Goal: Task Accomplishment & Management: Manage account settings

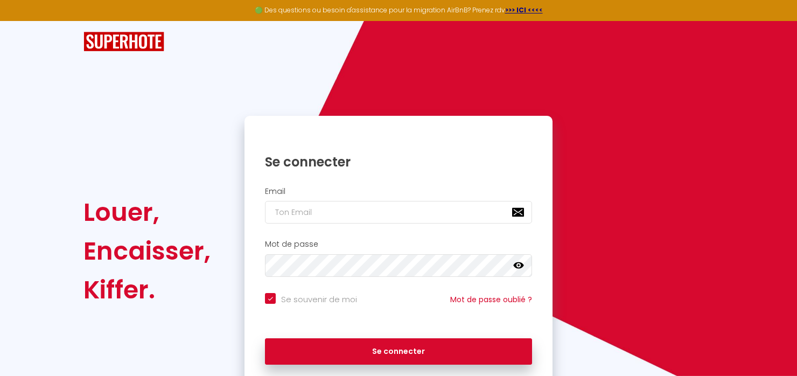
scroll to position [34, 0]
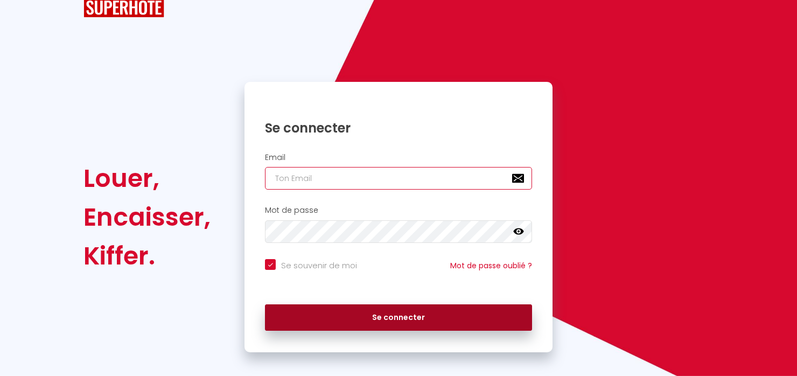
type input "cyril.brault@gmail.com"
click at [403, 325] on button "Se connecter" at bounding box center [398, 317] width 267 height 27
checkbox input "true"
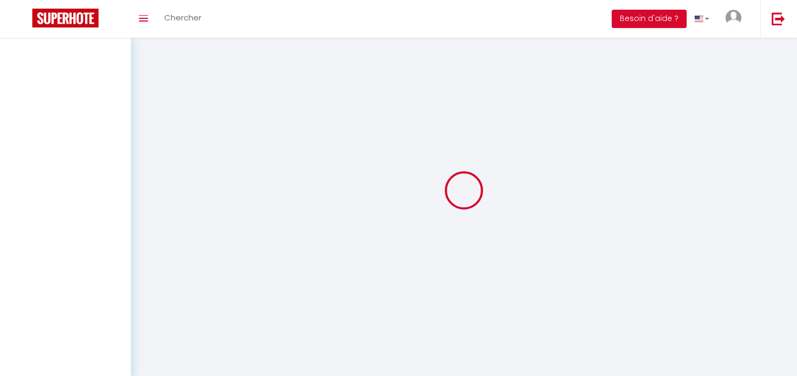
select select
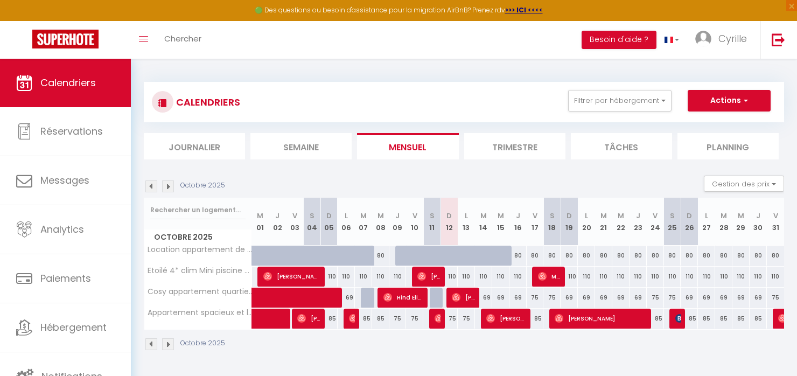
click at [449, 276] on div "110" at bounding box center [448, 276] width 17 height 20
type input "110"
select select "1"
type input "Dim 12 Octobre 2025"
type input "Lun 13 Octobre 2025"
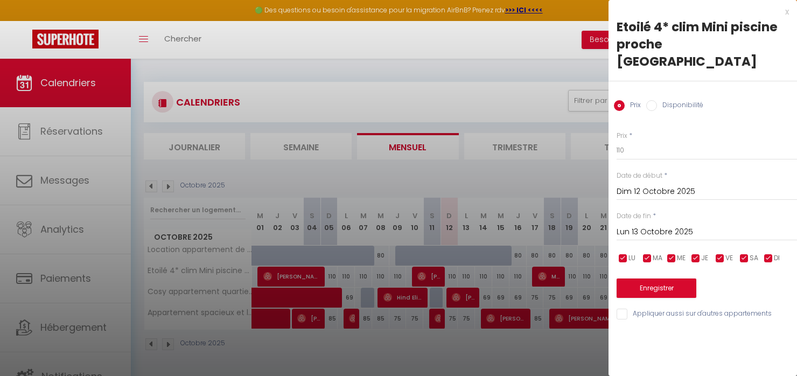
click at [665, 100] on label "Disponibilité" at bounding box center [680, 106] width 46 height 12
click at [657, 100] on input "Disponibilité" at bounding box center [651, 105] width 11 height 11
radio input "true"
radio input "false"
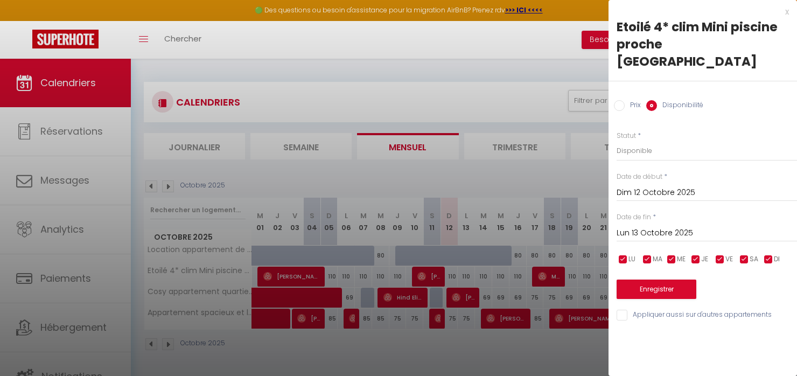
drag, startPoint x: 786, startPoint y: 11, endPoint x: 765, endPoint y: 19, distance: 23.2
click at [785, 11] on div "x" at bounding box center [698, 11] width 180 height 13
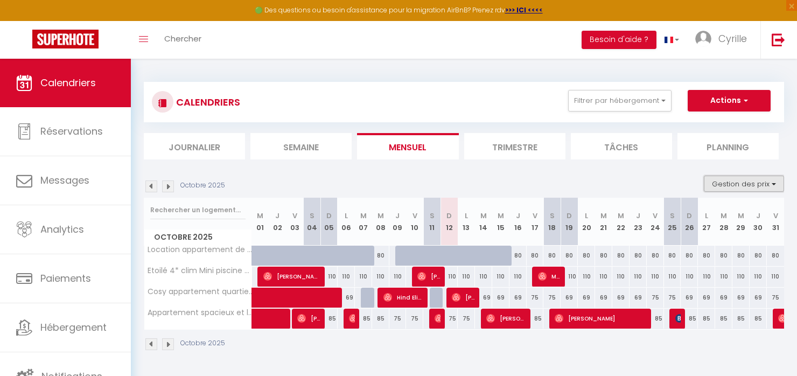
click at [726, 188] on button "Gestion des prix" at bounding box center [744, 183] width 80 height 16
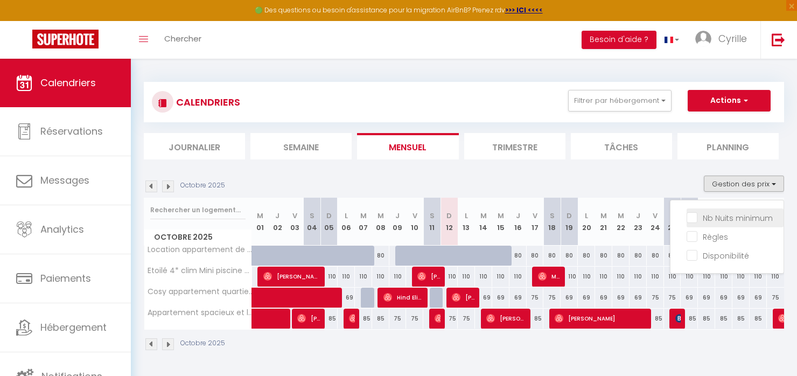
click at [725, 215] on input "Nb Nuits minimum" at bounding box center [734, 217] width 97 height 11
checkbox input "true"
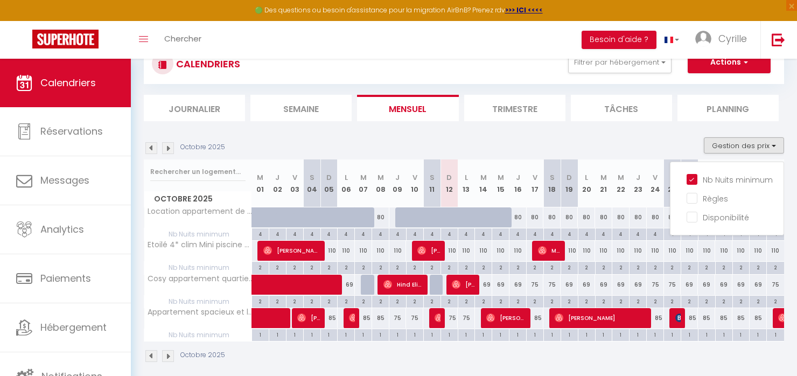
scroll to position [54, 0]
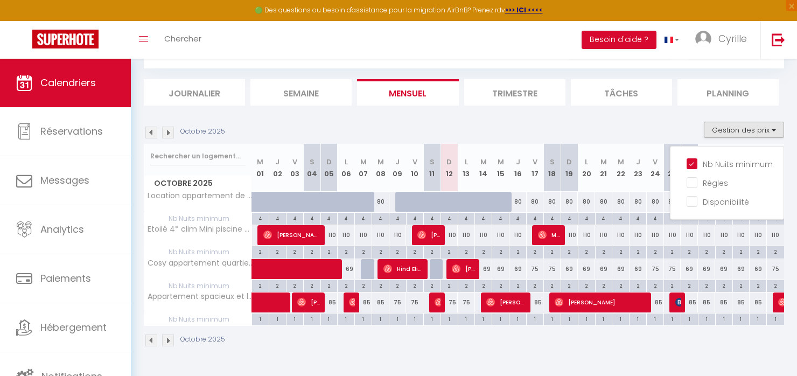
click at [449, 251] on div "2" at bounding box center [449, 251] width 17 height 10
type input "2"
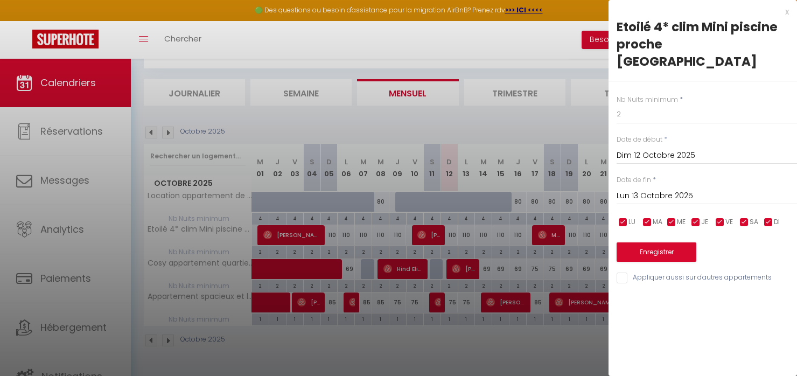
click at [656, 189] on input "Lun 13 Octobre 2025" at bounding box center [706, 196] width 180 height 14
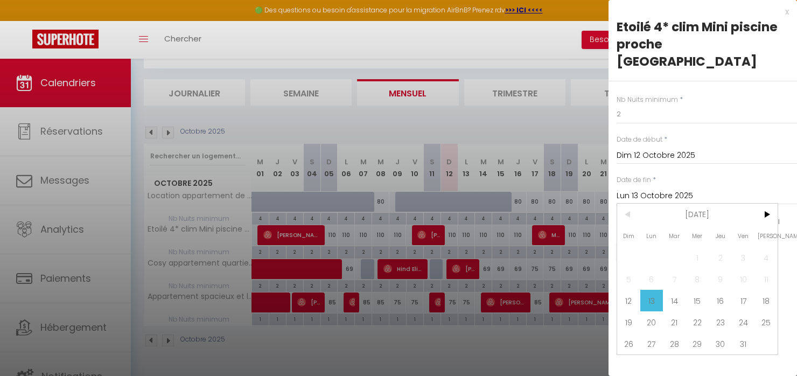
drag, startPoint x: 723, startPoint y: 282, endPoint x: 717, endPoint y: 274, distance: 10.3
click at [723, 290] on span "16" at bounding box center [719, 301] width 23 height 22
type input "Jeu 16 Octobre 2025"
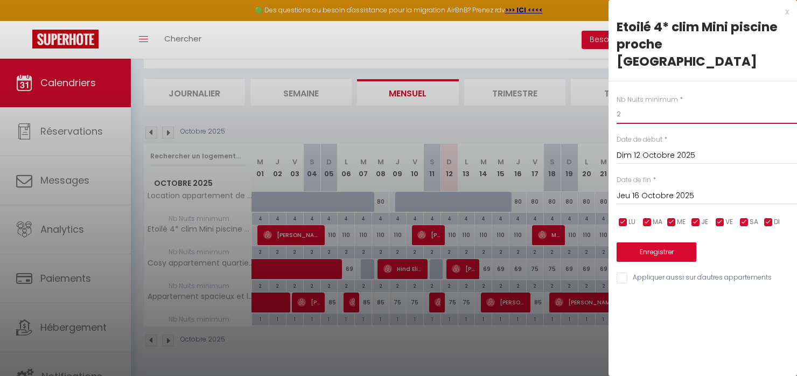
click at [633, 104] on input "2" at bounding box center [706, 113] width 180 height 19
type input "1"
click at [651, 242] on button "Enregistrer" at bounding box center [656, 251] width 80 height 19
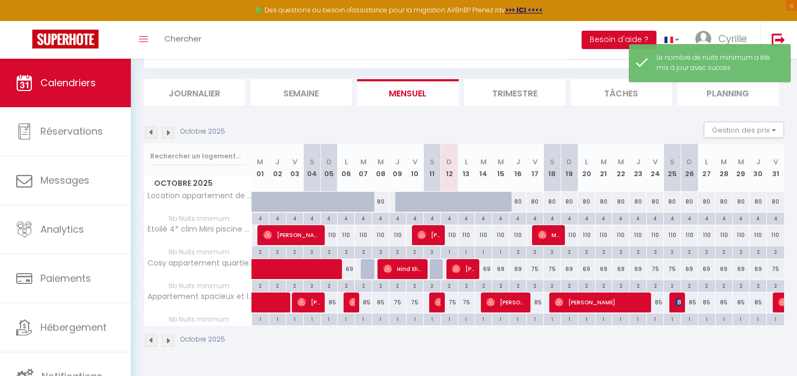
click at [517, 252] on div "2" at bounding box center [517, 251] width 17 height 10
type input "2"
type input "Jeu 16 Octobre 2025"
type input "Ven 17 Octobre 2025"
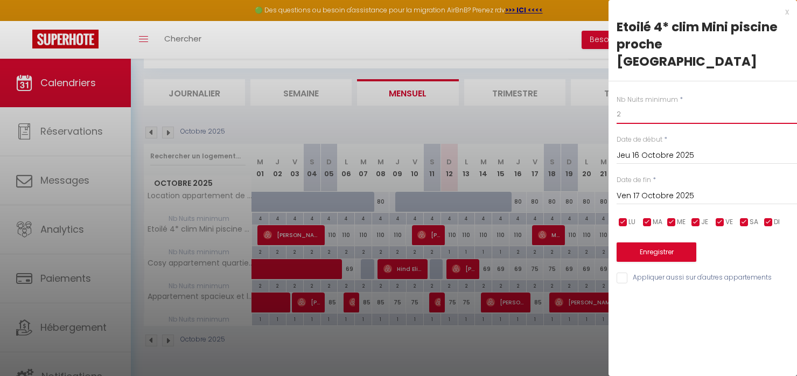
click at [636, 104] on input "2" at bounding box center [706, 113] width 180 height 19
type input "1"
click at [647, 242] on button "Enregistrer" at bounding box center [656, 251] width 80 height 19
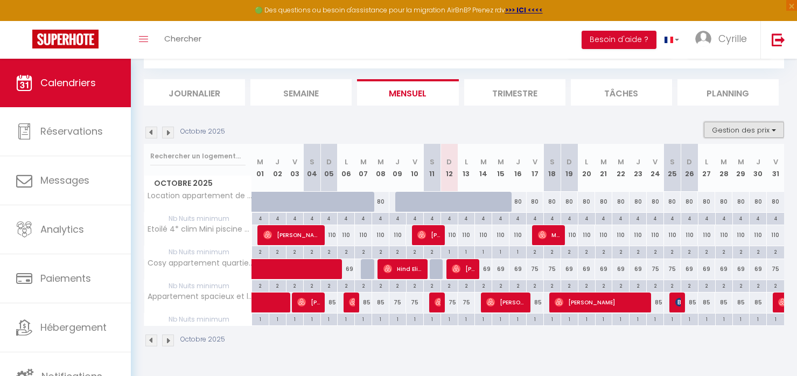
click at [725, 129] on button "Gestion des prix" at bounding box center [744, 130] width 80 height 16
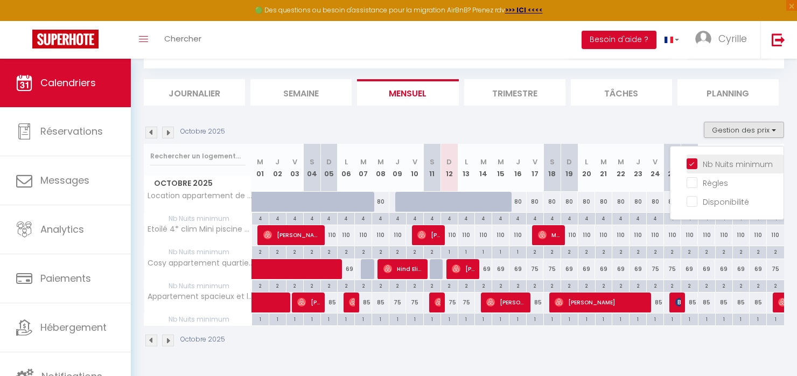
click at [693, 163] on input "Nb Nuits minimum" at bounding box center [734, 163] width 97 height 11
checkbox input "false"
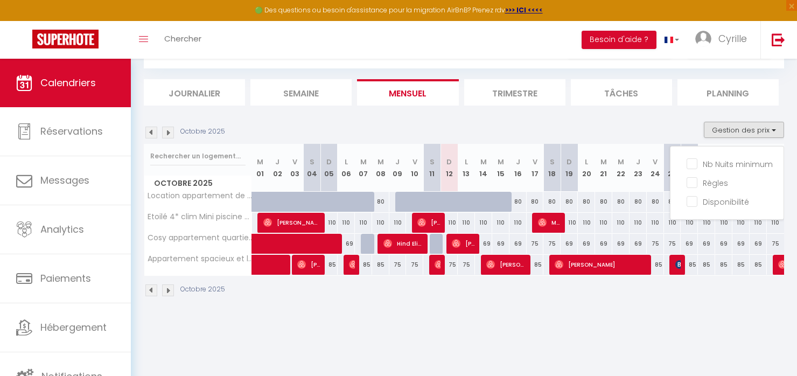
click at [453, 222] on div "110" at bounding box center [448, 223] width 17 height 20
select select "1"
type input "Dim 12 Octobre 2025"
type input "Lun 13 Octobre 2025"
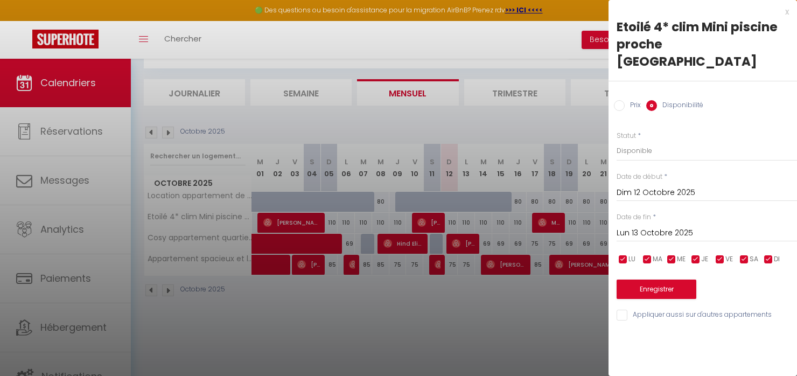
click at [629, 100] on label "Prix" at bounding box center [632, 106] width 16 height 12
click at [624, 100] on input "Prix" at bounding box center [619, 105] width 11 height 11
radio input "true"
radio input "false"
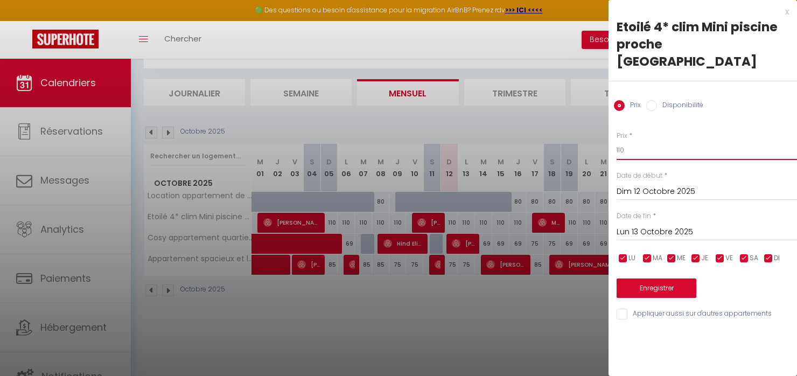
click at [633, 140] on input "110" at bounding box center [706, 149] width 180 height 19
type input "115"
click at [680, 225] on input "Lun 13 Octobre 2025" at bounding box center [706, 232] width 180 height 14
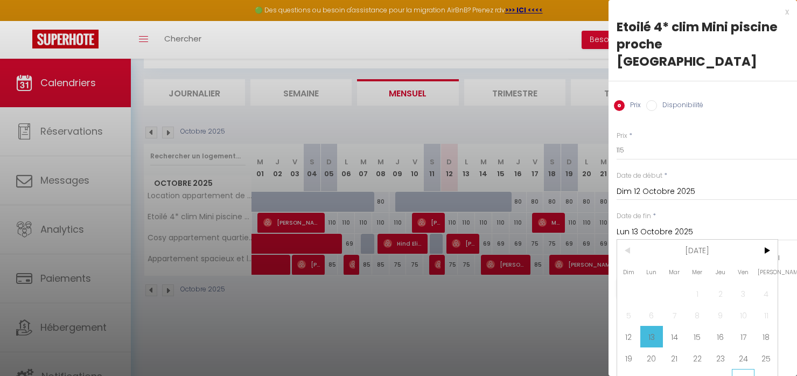
click at [743, 369] on span "31" at bounding box center [743, 380] width 23 height 22
type input "Ven 31 Octobre 2025"
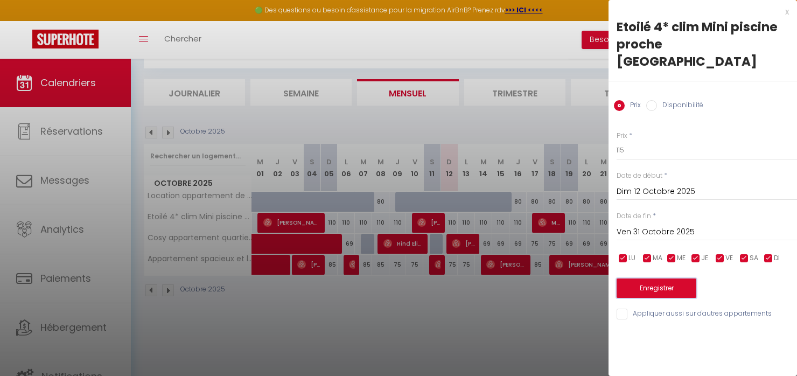
click at [659, 278] on button "Enregistrer" at bounding box center [656, 287] width 80 height 19
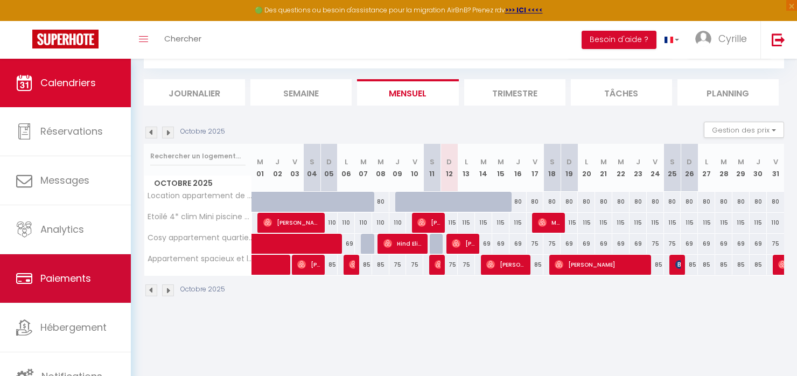
scroll to position [1, 0]
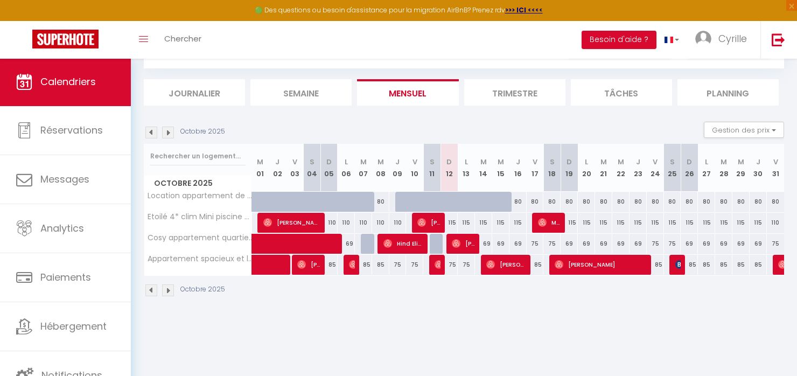
click at [168, 132] on img at bounding box center [168, 133] width 12 height 12
